Goal: Task Accomplishment & Management: Use online tool/utility

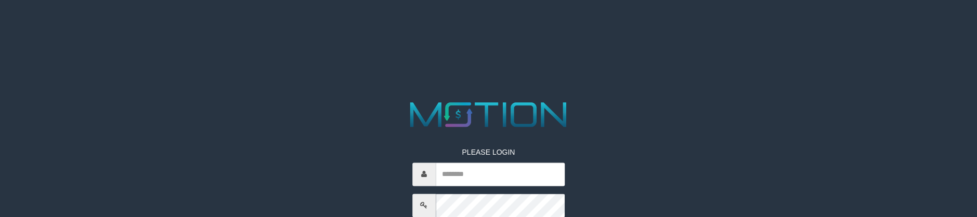
click at [483, 171] on input "text" at bounding box center [500, 174] width 129 height 23
type input "*********"
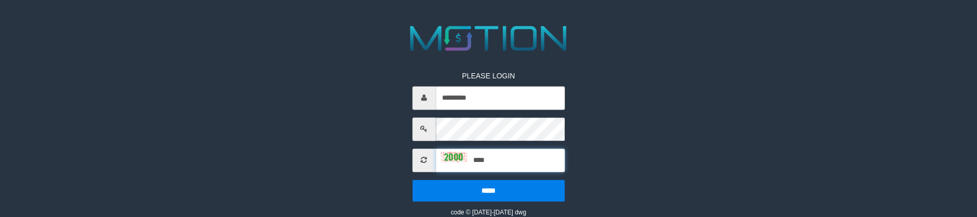
type input "****"
click at [412, 180] on input "*****" at bounding box center [488, 191] width 152 height 22
